Goal: Information Seeking & Learning: Learn about a topic

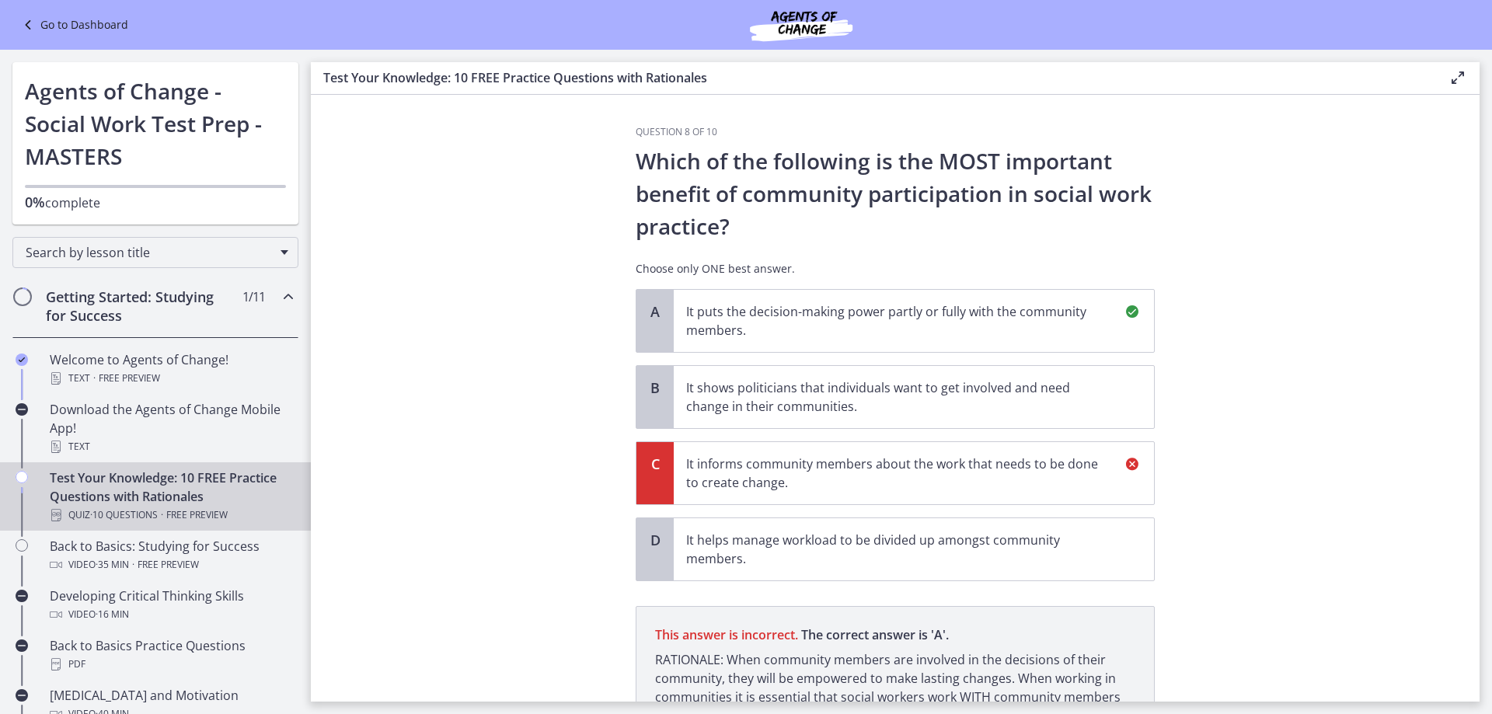
scroll to position [155, 0]
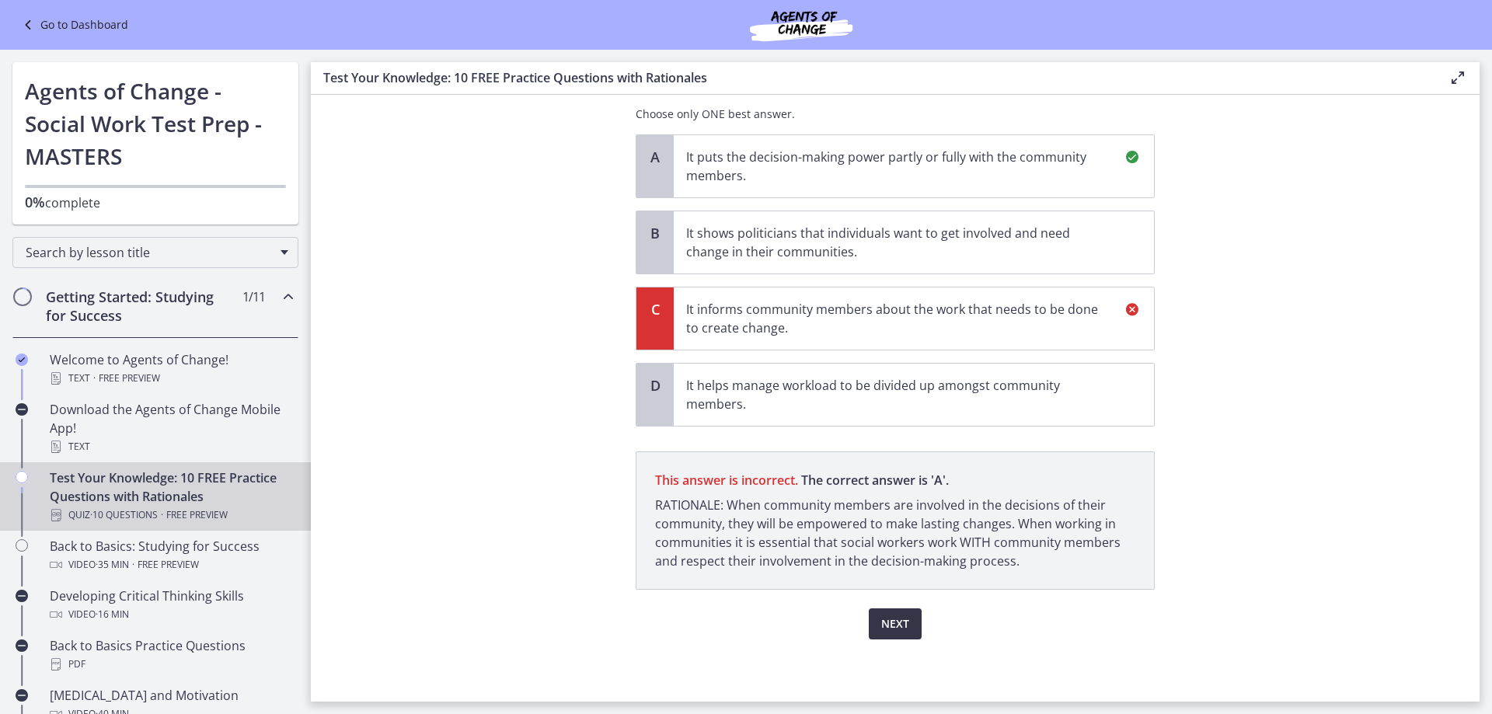
click at [884, 630] on span "Next" at bounding box center [895, 624] width 28 height 19
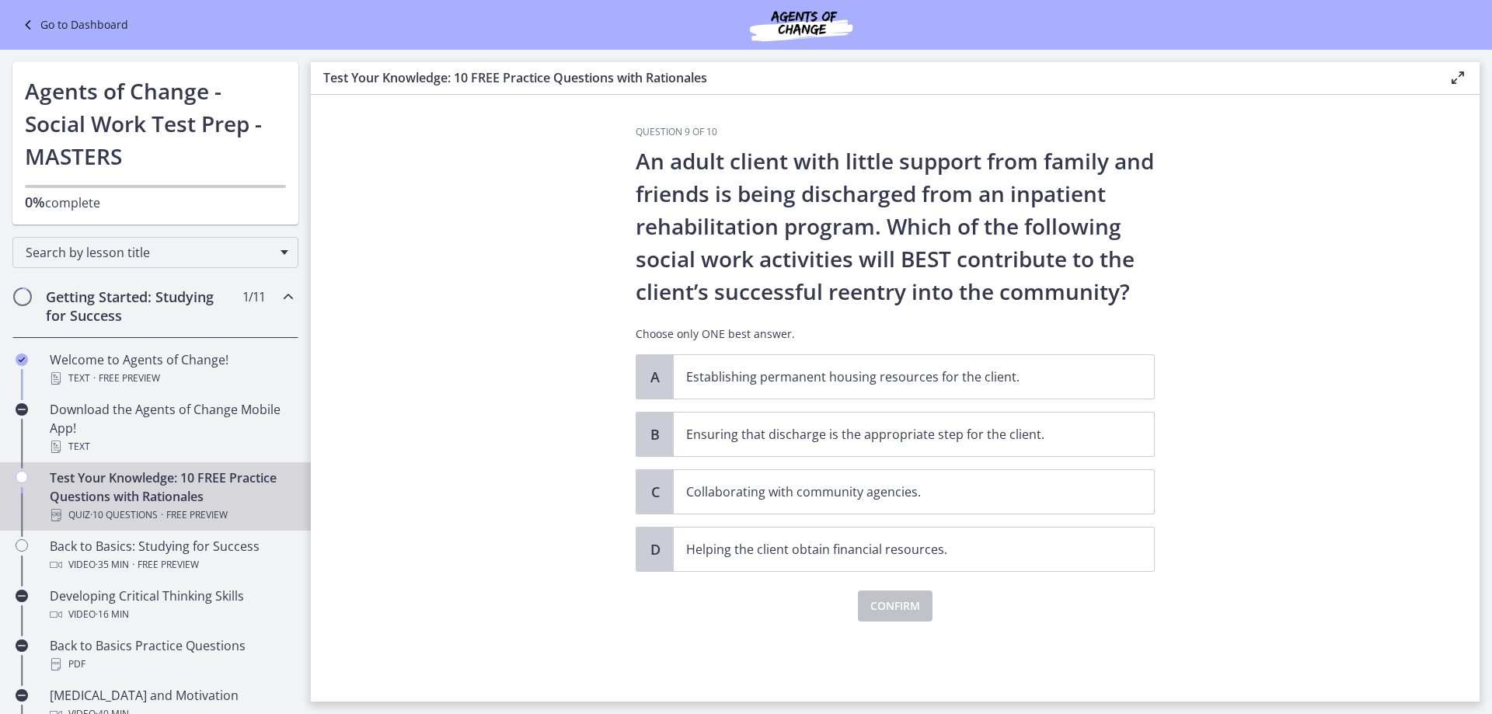
scroll to position [0, 0]
click at [850, 481] on span "Collaborating with community agencies." at bounding box center [914, 492] width 480 height 44
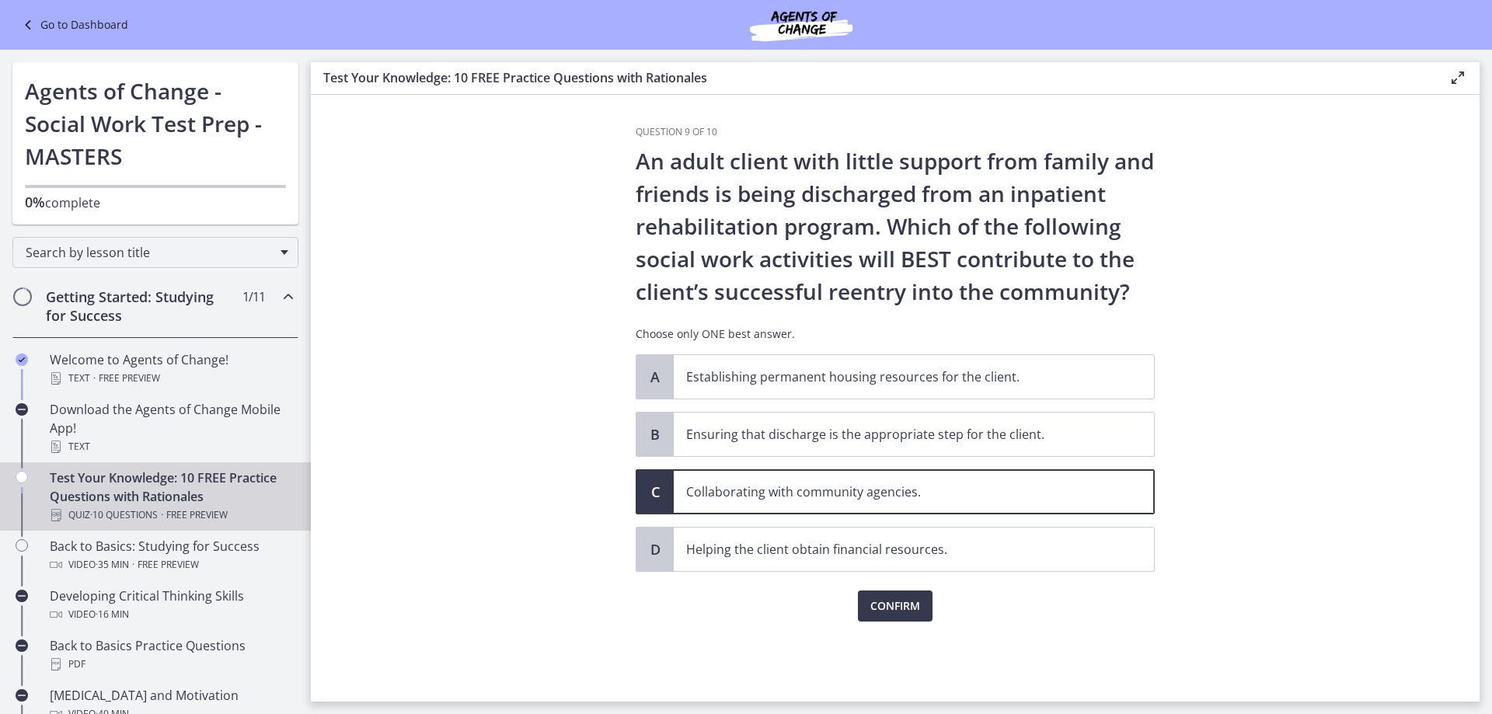
click at [910, 587] on div "Confirm" at bounding box center [895, 597] width 519 height 50
click at [910, 599] on span "Confirm" at bounding box center [895, 606] width 50 height 19
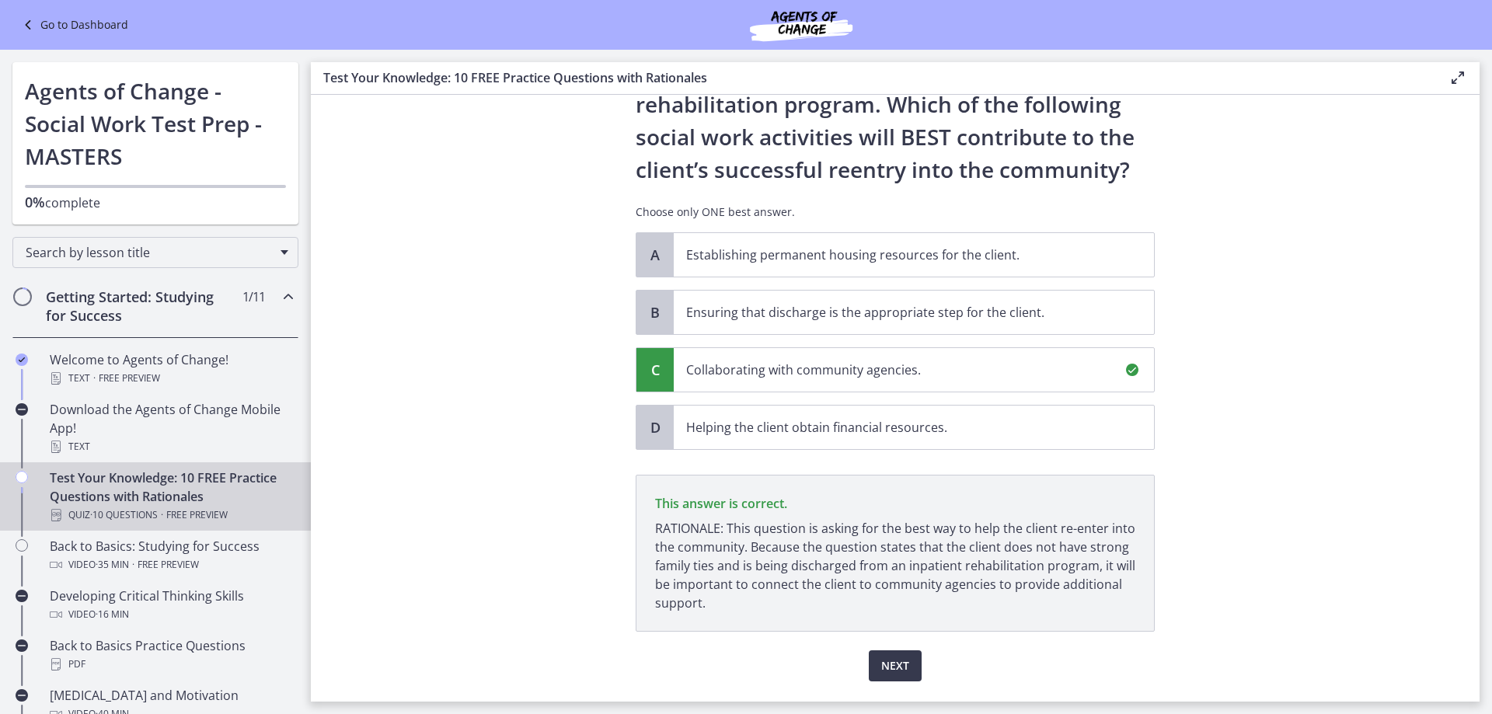
scroll to position [164, 0]
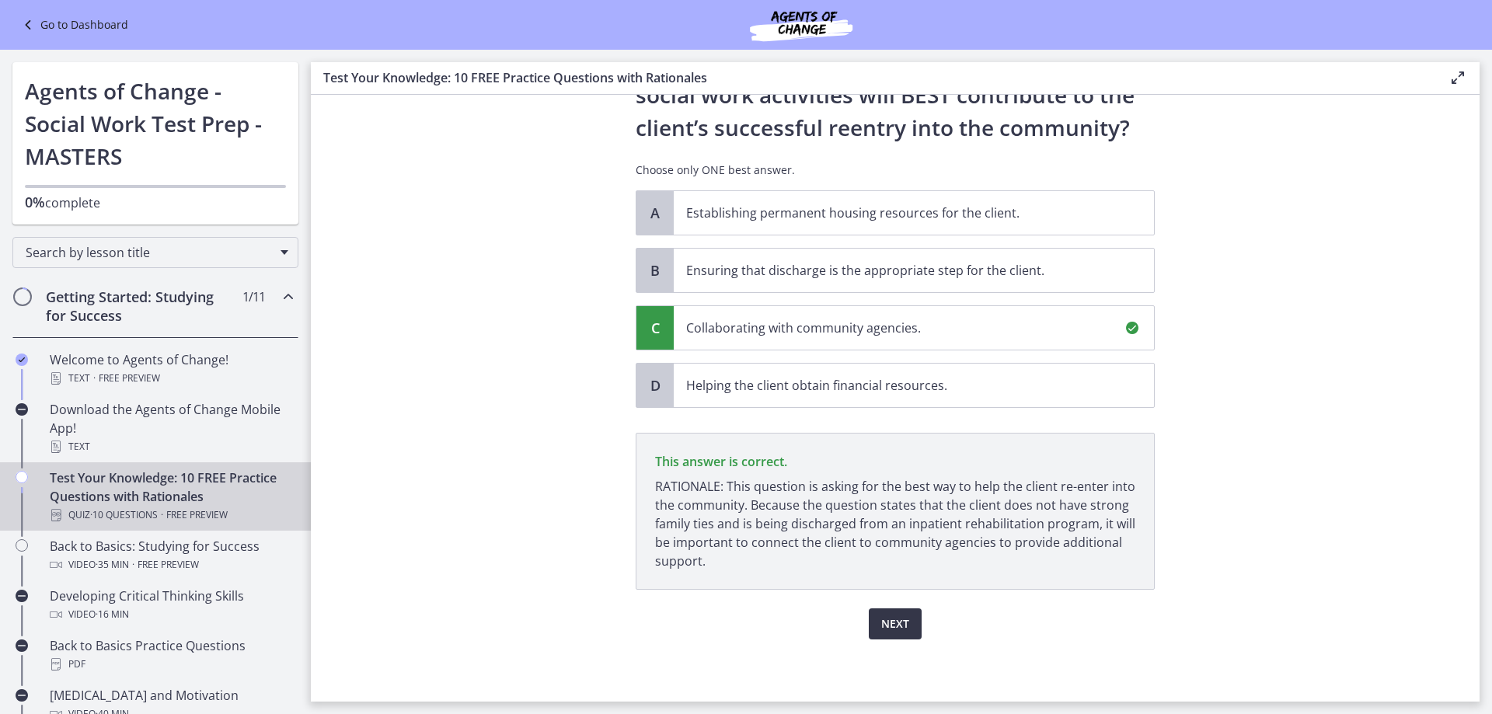
click at [898, 624] on span "Next" at bounding box center [895, 624] width 28 height 19
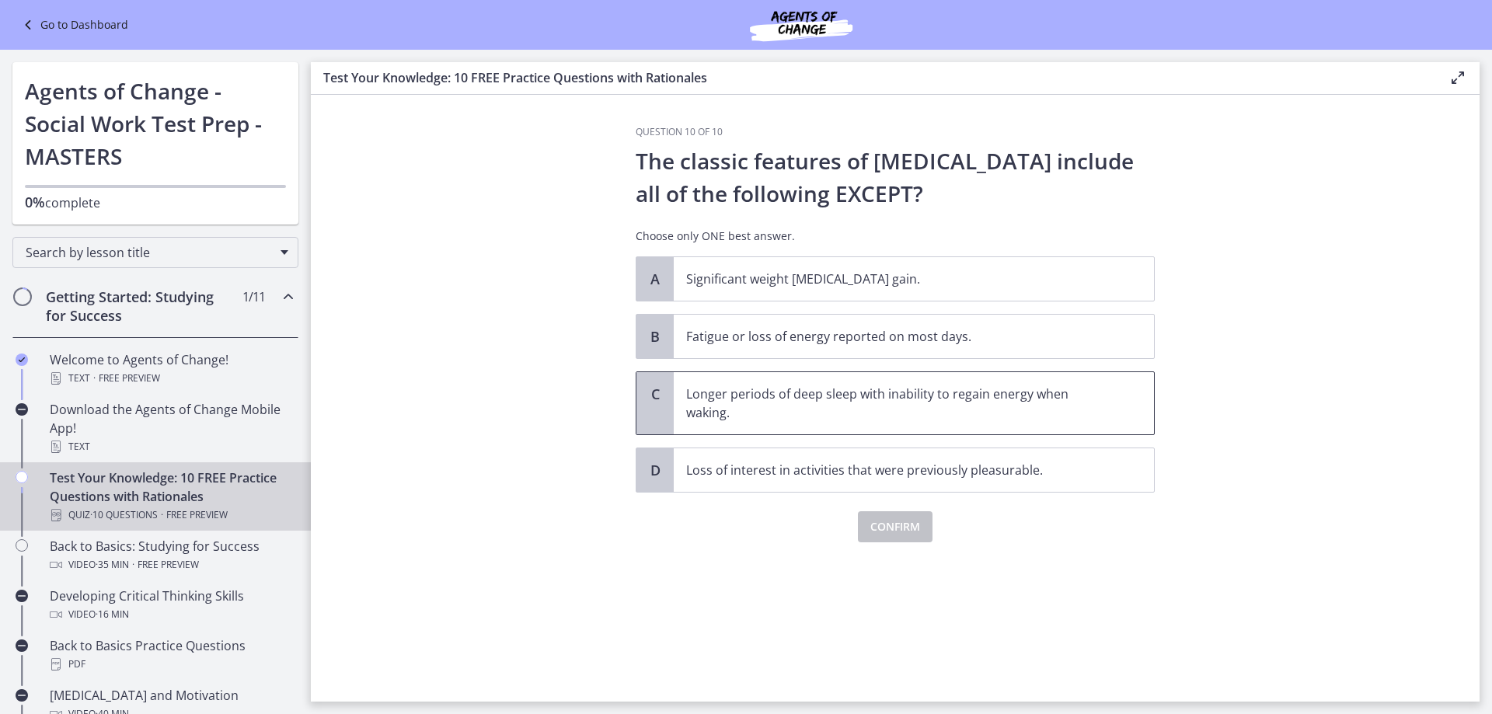
click at [940, 409] on p "Longer periods of deep sleep with inability to regain energy when waking." at bounding box center [898, 403] width 424 height 37
click at [895, 519] on span "Confirm" at bounding box center [895, 527] width 50 height 19
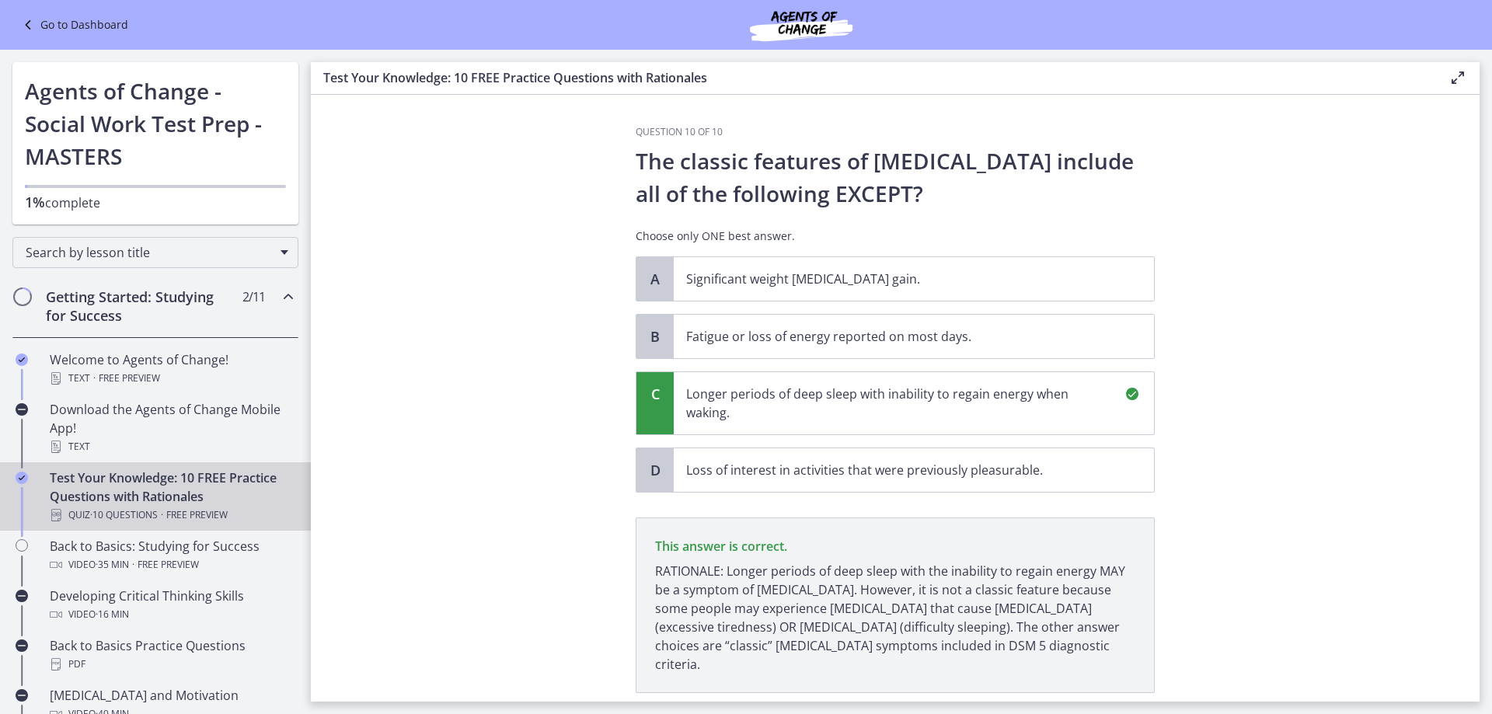
scroll to position [85, 0]
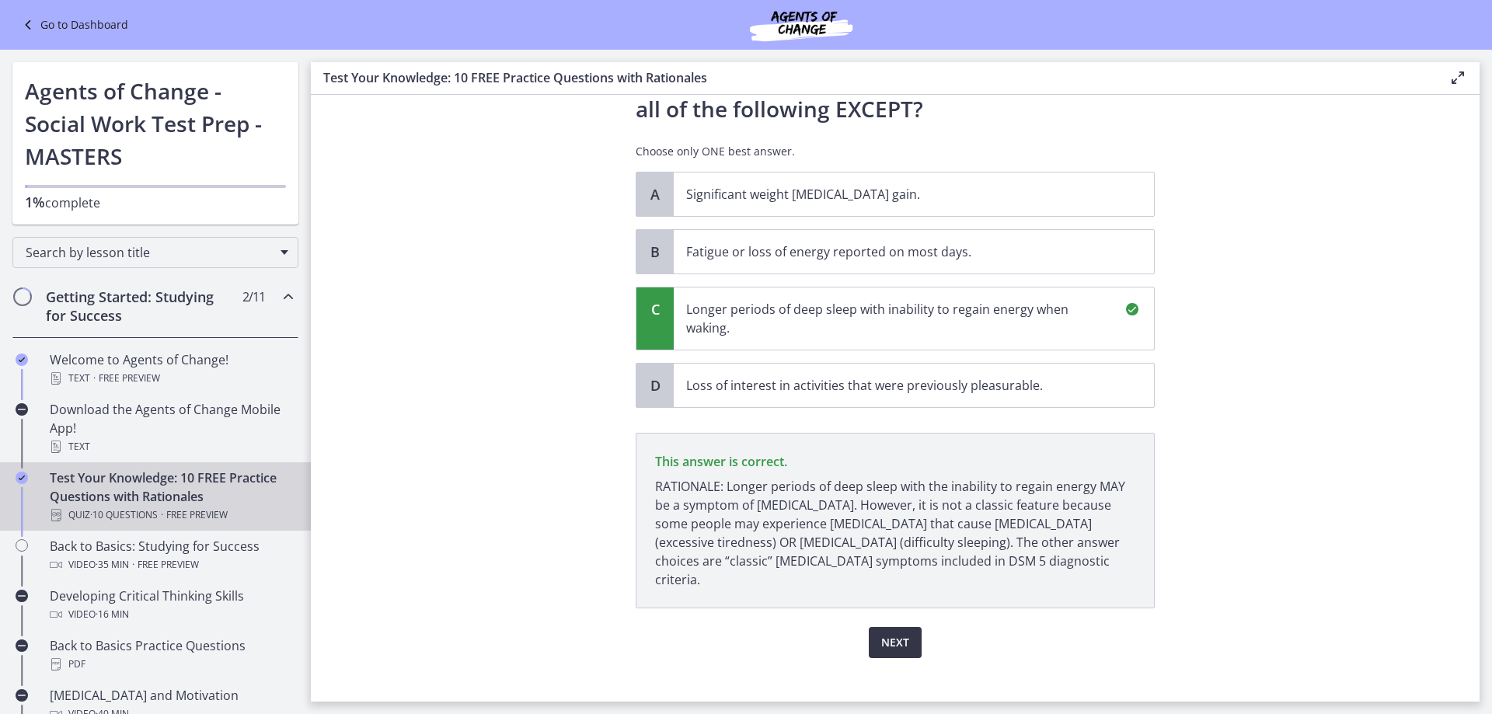
click at [896, 633] on span "Next" at bounding box center [895, 642] width 28 height 19
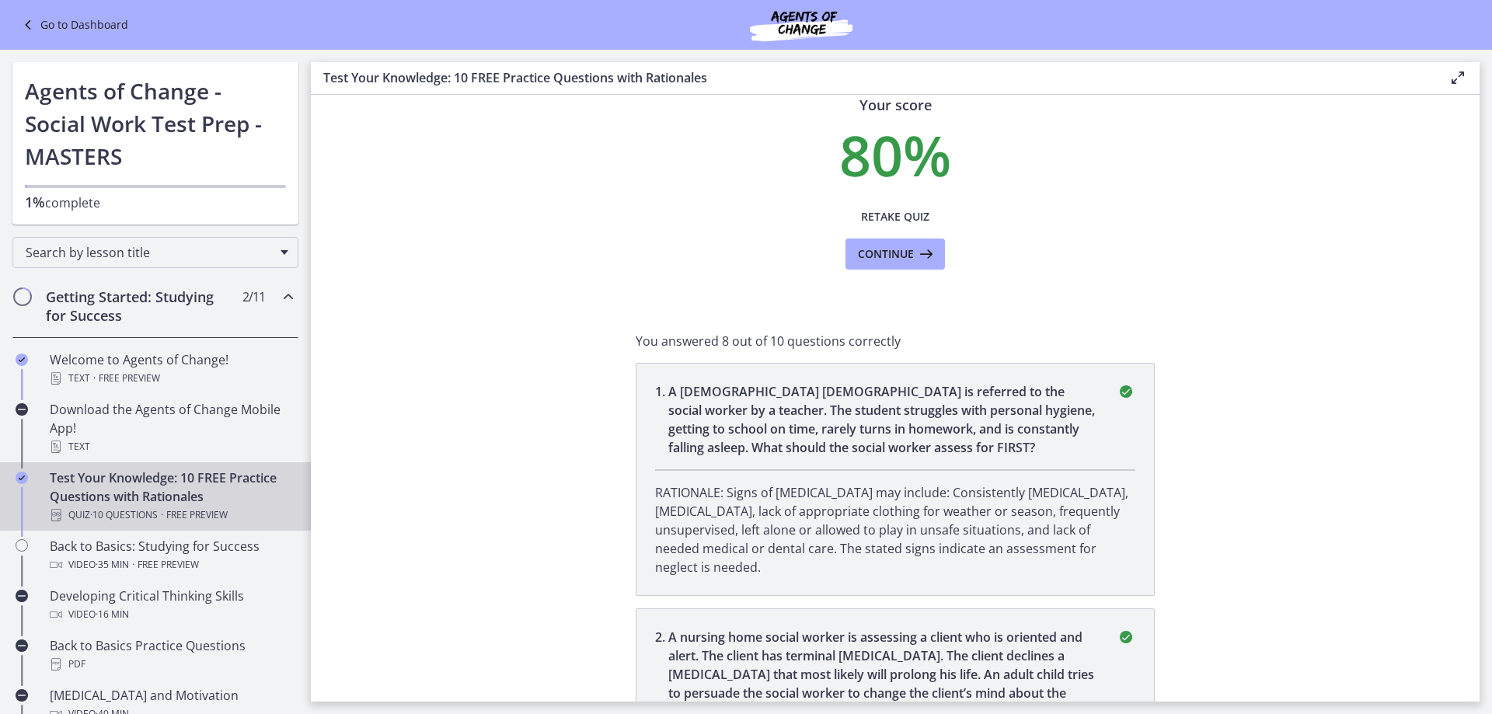
scroll to position [0, 0]
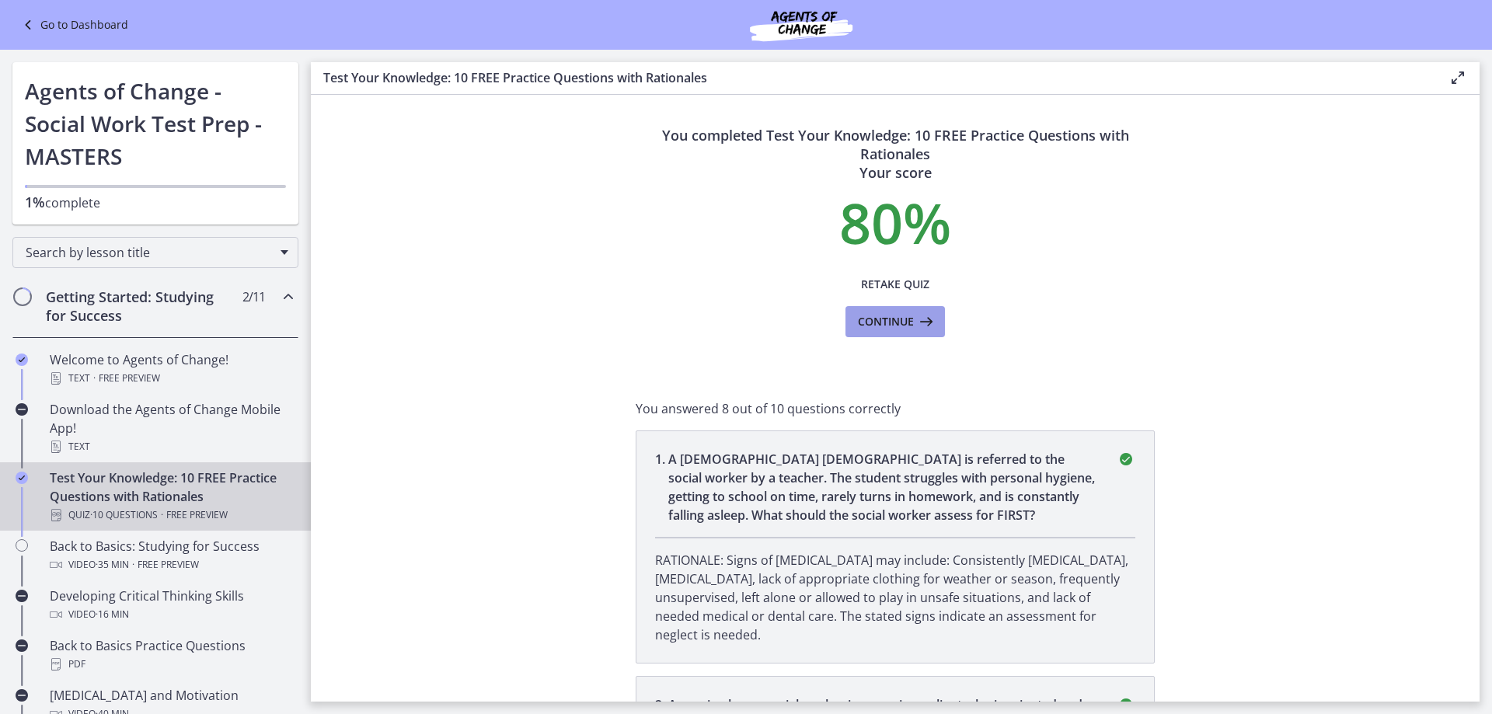
click at [926, 323] on icon at bounding box center [925, 321] width 22 height 19
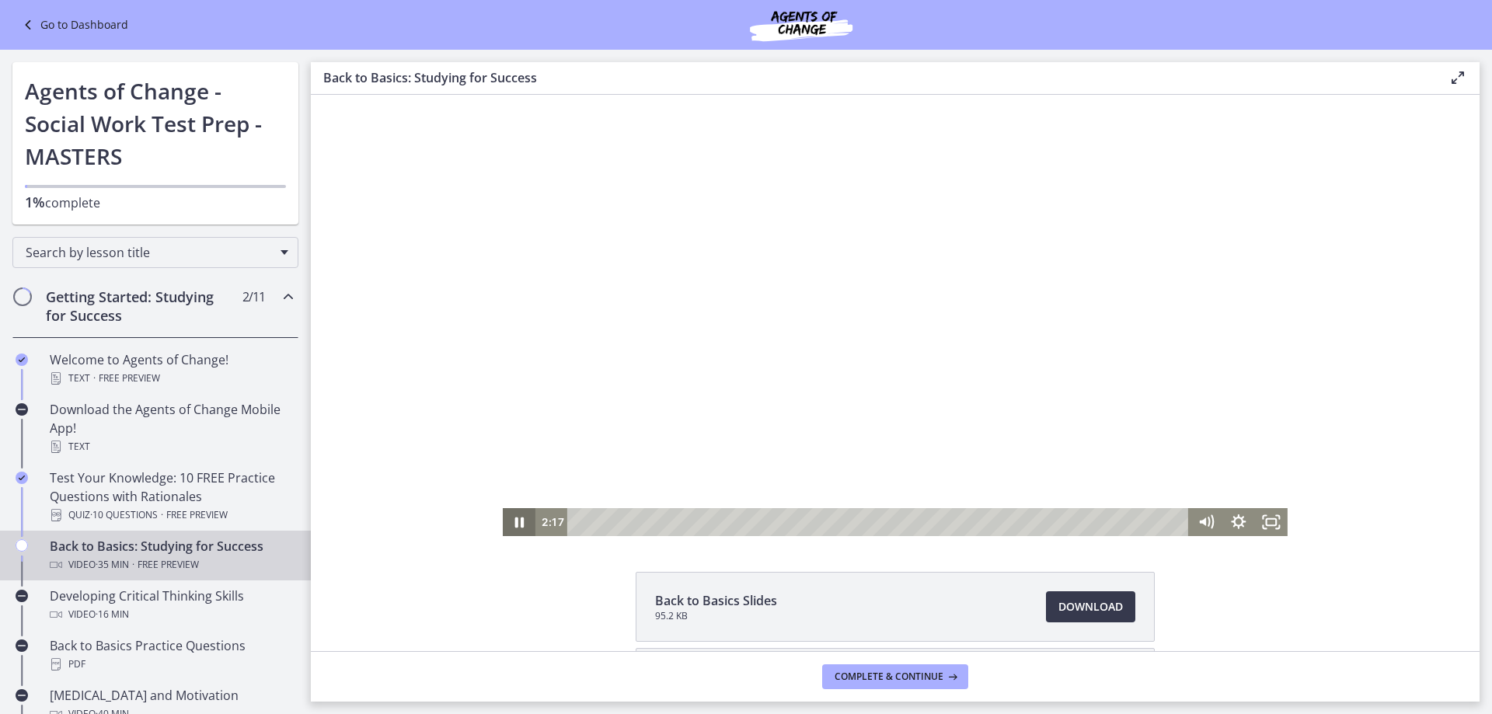
click at [508, 527] on icon "Pause" at bounding box center [519, 522] width 33 height 28
click at [510, 514] on icon "Play Video" at bounding box center [520, 522] width 33 height 28
click at [513, 509] on icon "Pause" at bounding box center [519, 522] width 33 height 28
click at [539, 518] on div "10:57 18:57" at bounding box center [862, 522] width 654 height 28
click at [516, 522] on icon "Play Video" at bounding box center [520, 523] width 9 height 12
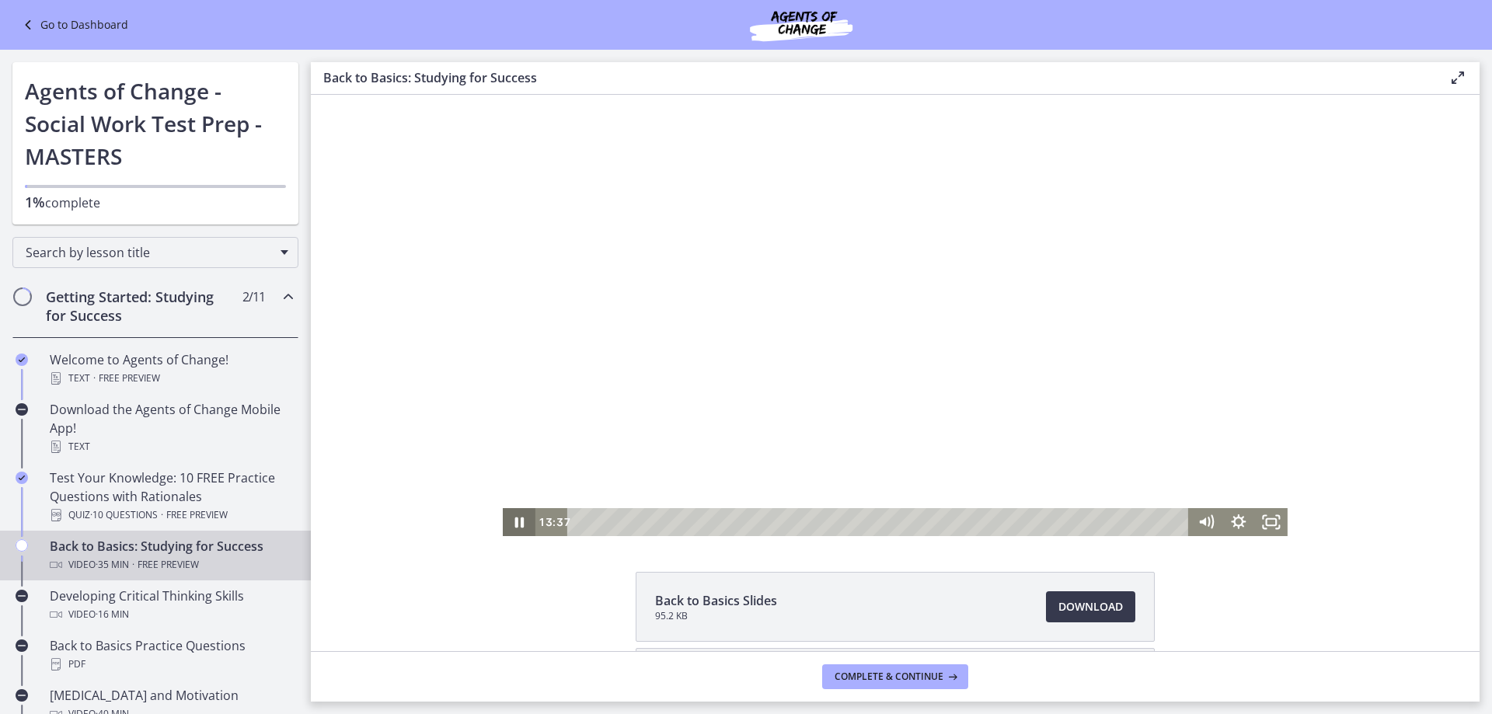
drag, startPoint x: 509, startPoint y: 514, endPoint x: 502, endPoint y: 505, distance: 11.0
click at [508, 513] on icon "Pause" at bounding box center [519, 522] width 33 height 28
click at [500, 524] on div "Play Video" at bounding box center [519, 521] width 39 height 33
click at [503, 522] on icon "Pause" at bounding box center [519, 522] width 33 height 28
click at [521, 519] on icon "Play Video" at bounding box center [520, 522] width 33 height 28
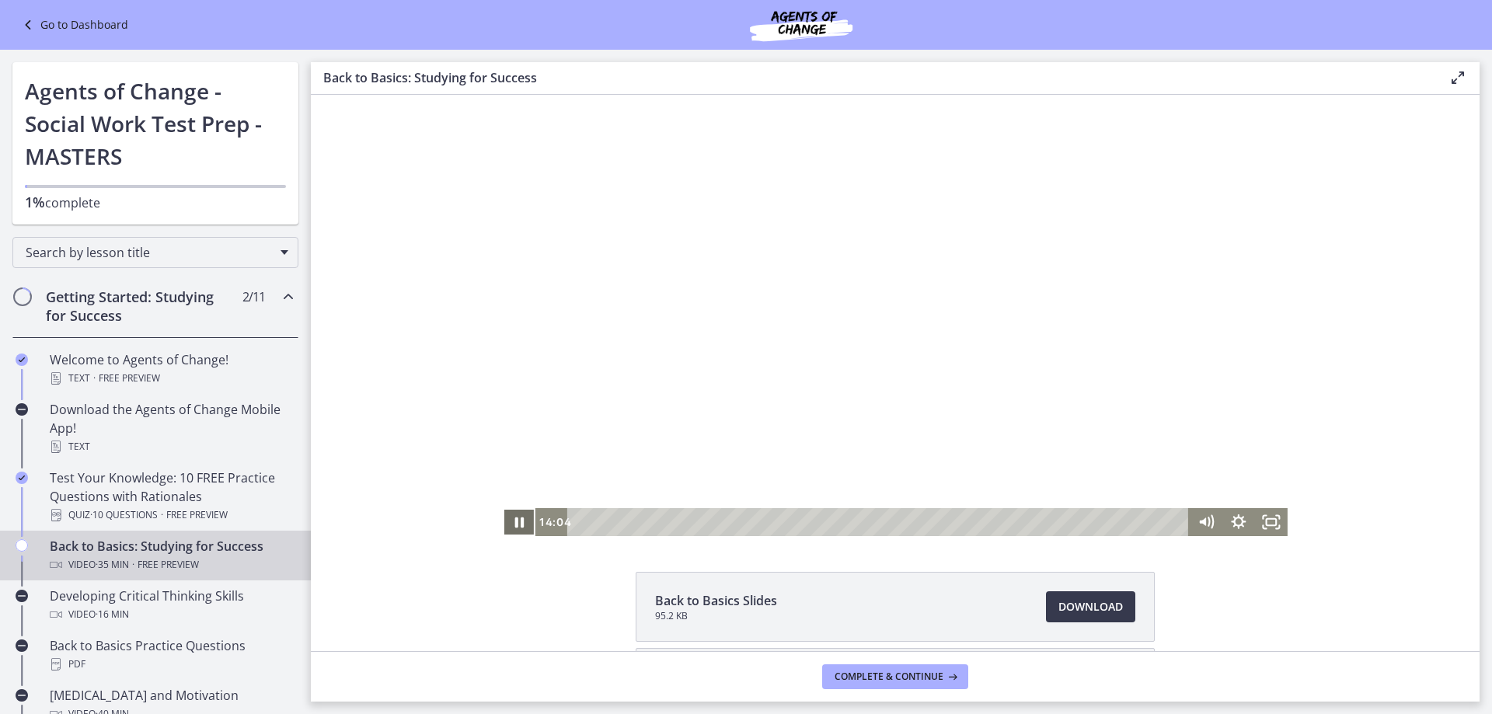
click at [511, 508] on icon "Pause" at bounding box center [519, 522] width 33 height 28
